Goal: Task Accomplishment & Management: Manage account settings

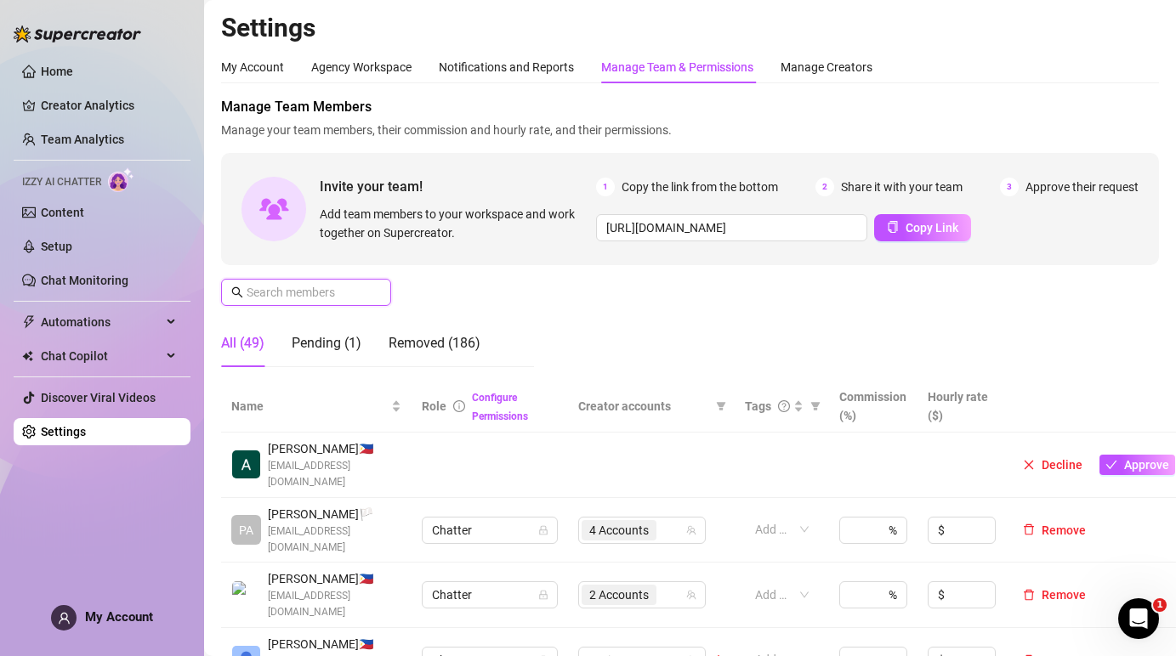
click at [303, 290] on input "text" at bounding box center [307, 292] width 121 height 19
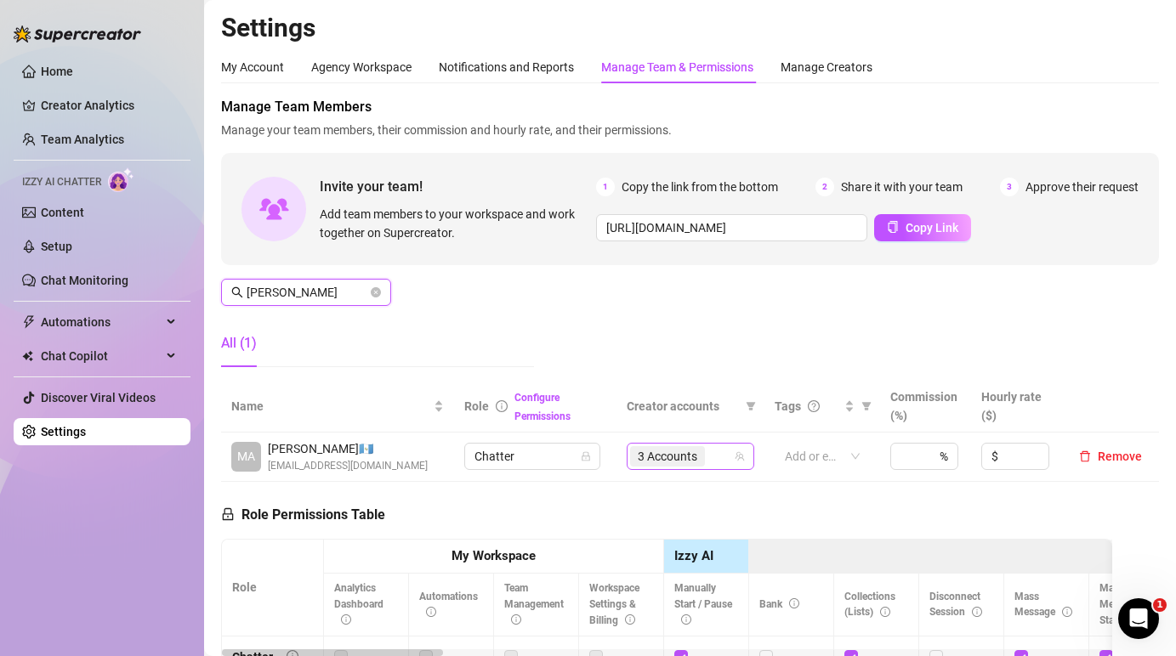
click at [685, 459] on span "3 Accounts" at bounding box center [668, 456] width 60 height 19
type input "[PERSON_NAME]"
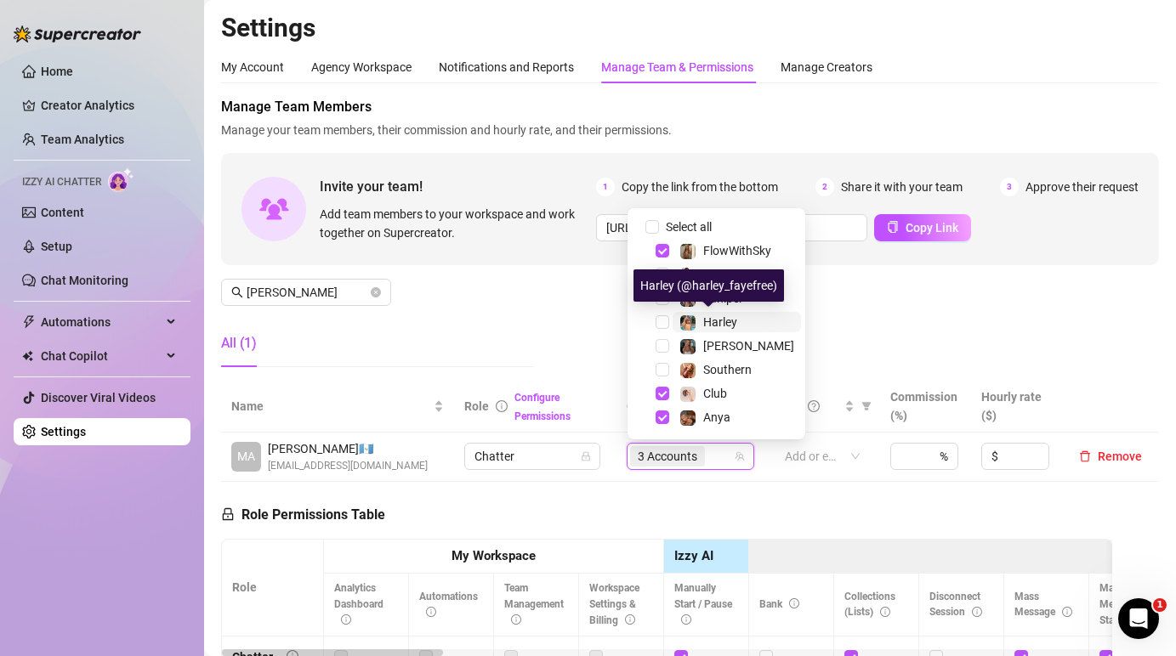
click at [723, 324] on span "Harley" at bounding box center [720, 322] width 34 height 14
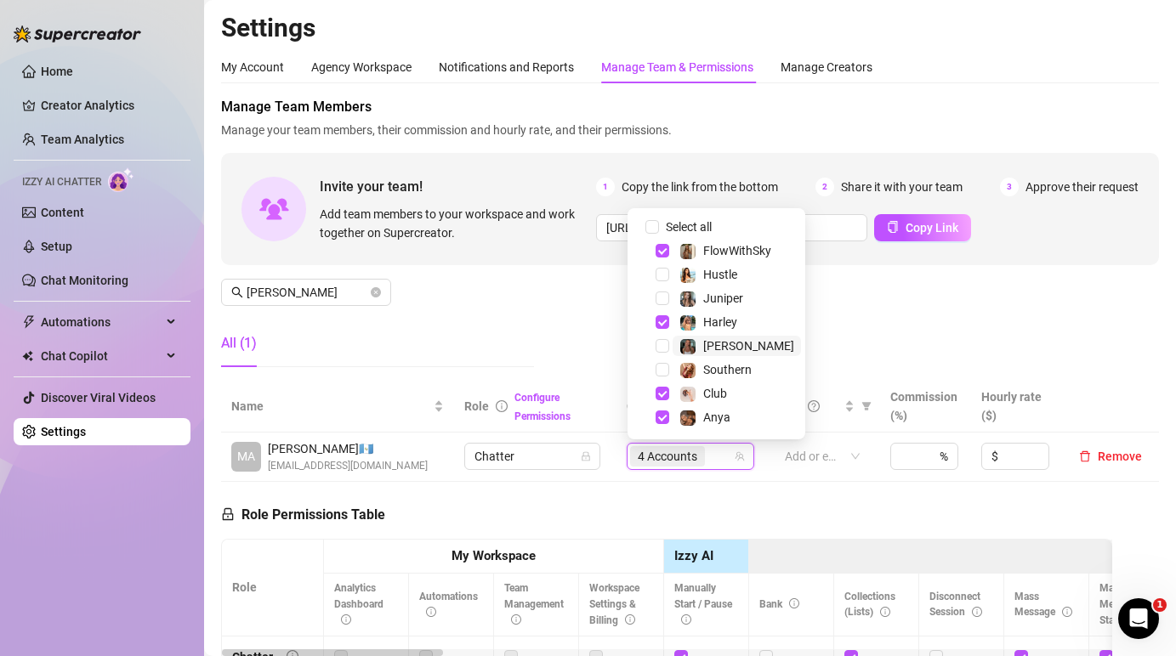
click at [728, 348] on span "[PERSON_NAME]" at bounding box center [748, 346] width 91 height 14
click at [866, 339] on div "Manage Team Members Manage your team members, their commission and hourly rate,…" at bounding box center [690, 239] width 938 height 284
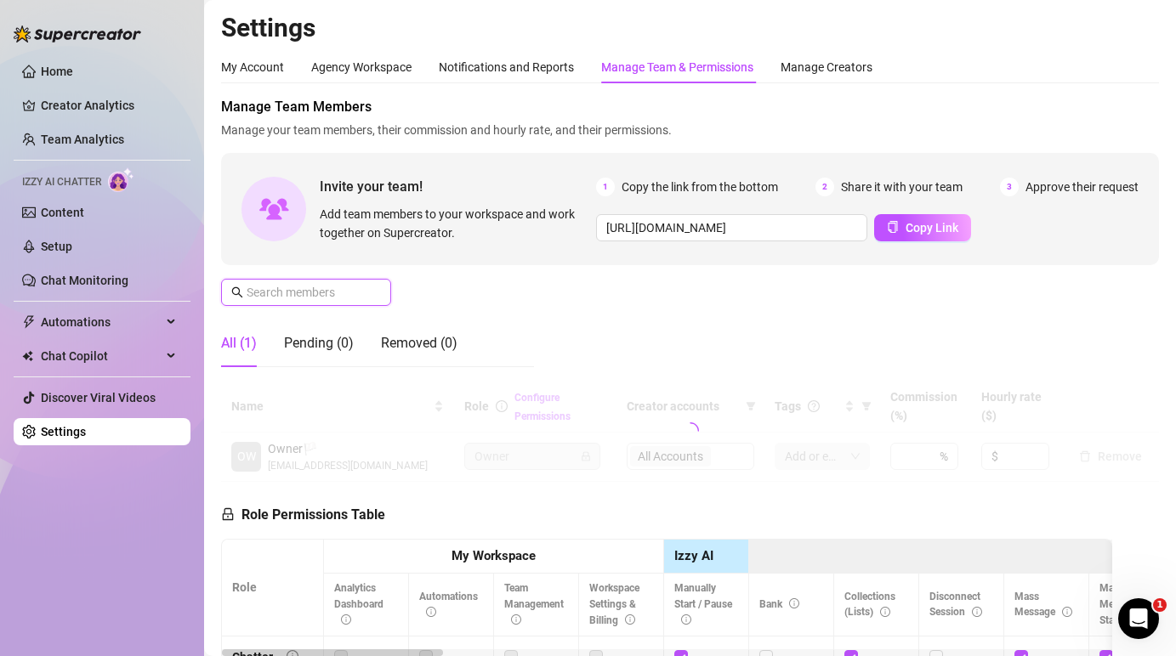
click at [329, 293] on input "text" at bounding box center [307, 292] width 121 height 19
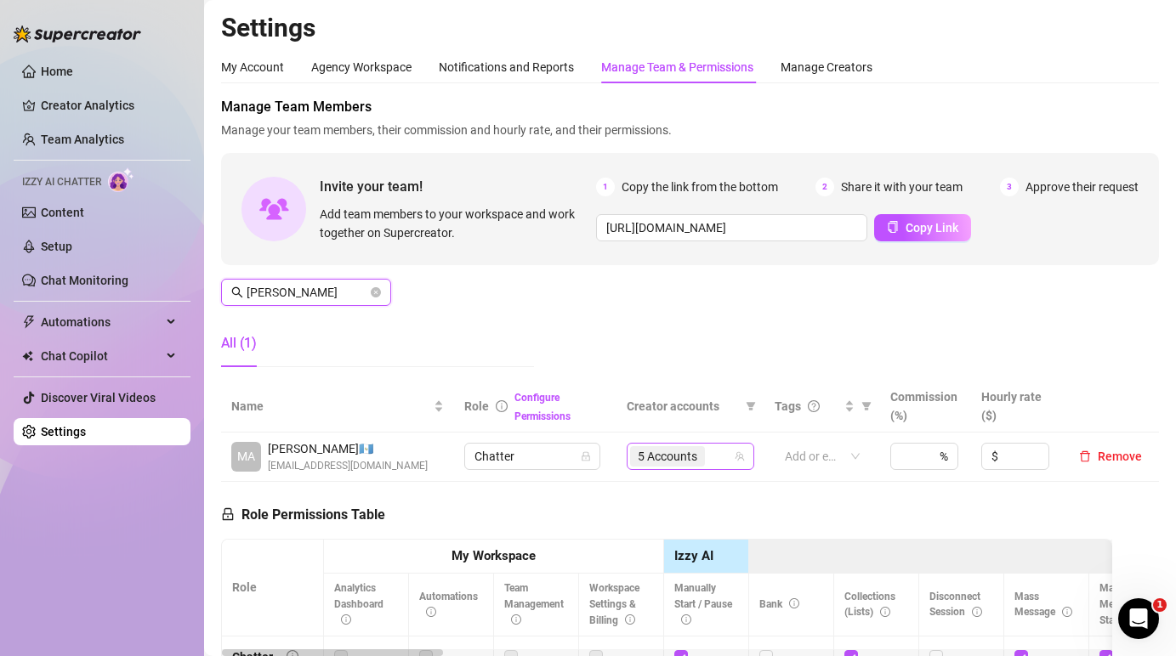
click at [729, 470] on div "5 Accounts" at bounding box center [691, 456] width 128 height 27
type input "[PERSON_NAME]"
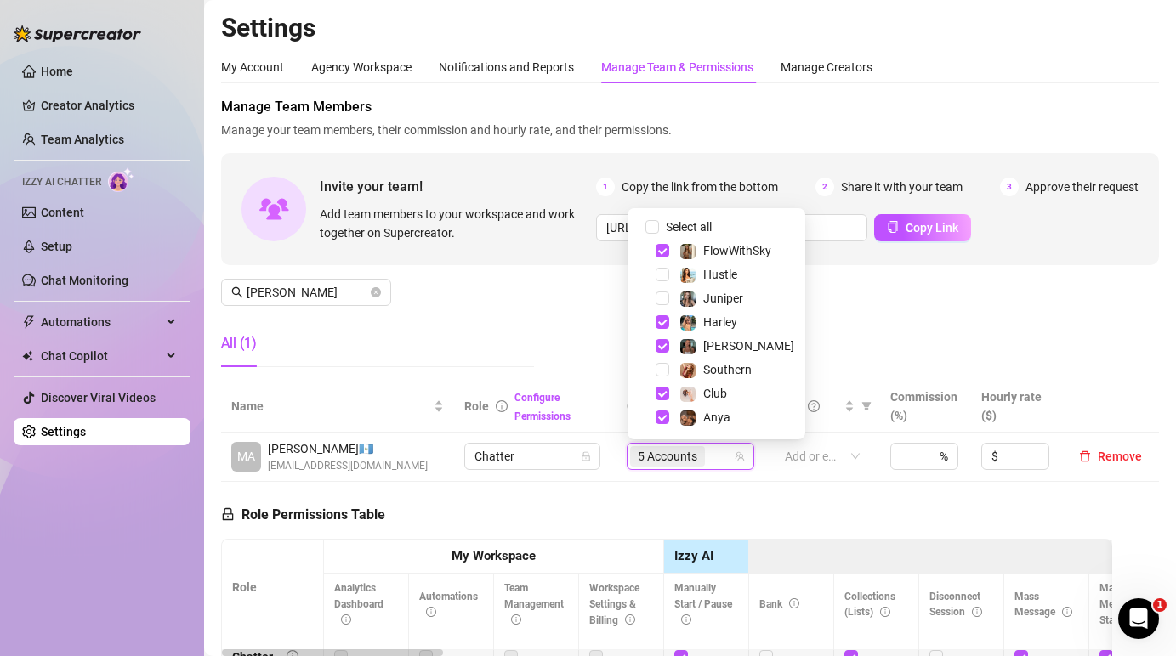
click at [890, 310] on div "Manage Team Members Manage your team members, their commission and hourly rate,…" at bounding box center [690, 239] width 938 height 284
